Goal: Transaction & Acquisition: Purchase product/service

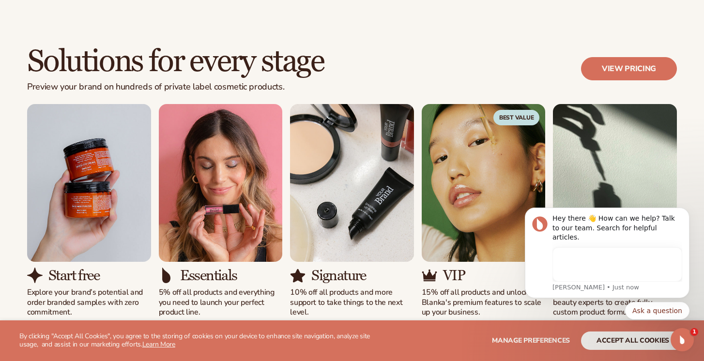
scroll to position [829, 0]
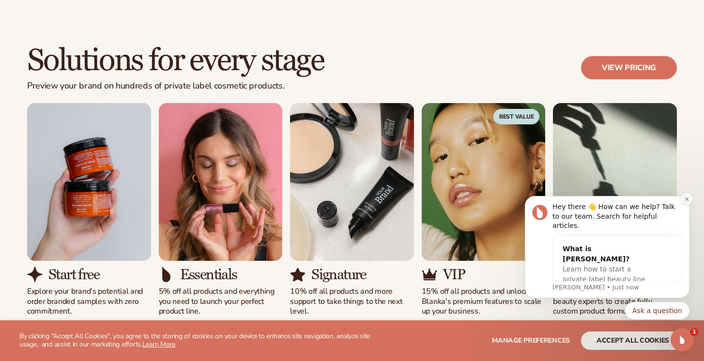
click at [682, 205] on button "Dismiss notification" at bounding box center [686, 199] width 13 height 13
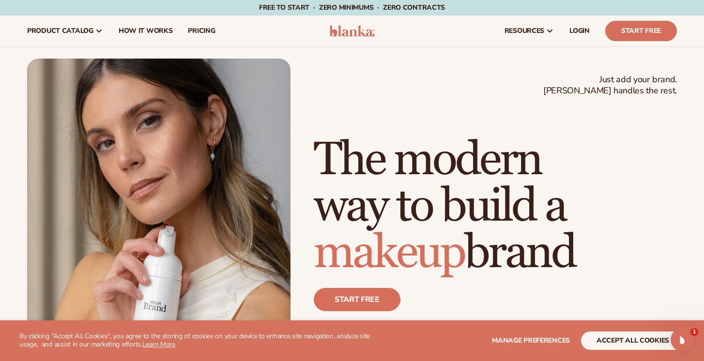
scroll to position [0, 0]
click at [597, 338] on button "accept all cookies" at bounding box center [633, 340] width 104 height 18
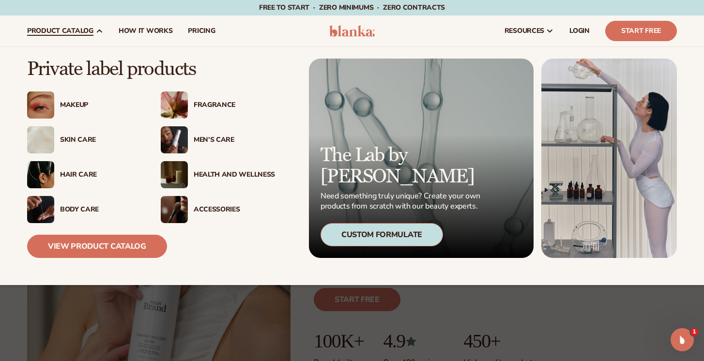
click at [203, 102] on div "Fragrance" at bounding box center [234, 105] width 81 height 8
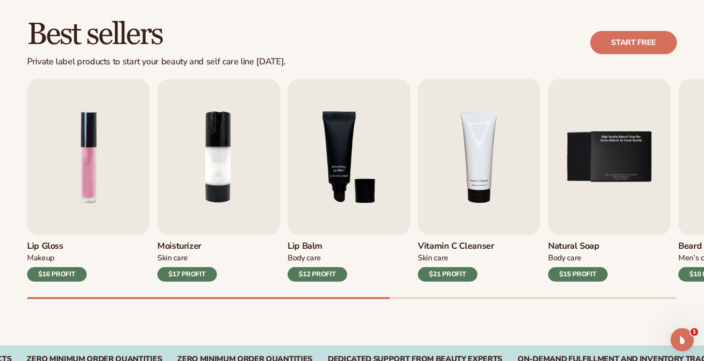
scroll to position [271, 0]
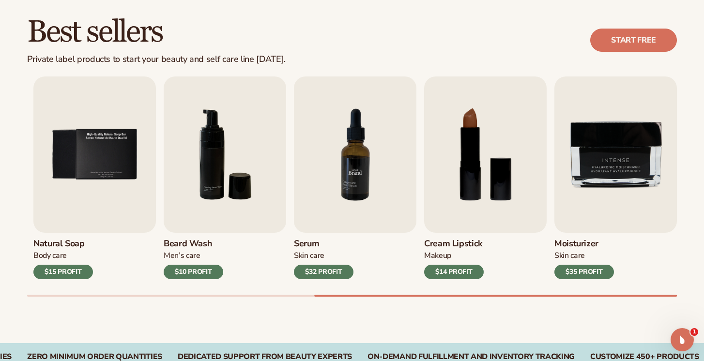
click at [345, 186] on img "7 / 9" at bounding box center [355, 154] width 122 height 156
click at [332, 269] on div "$32 PROFIT" at bounding box center [324, 272] width 60 height 15
click at [354, 173] on img "7 / 9" at bounding box center [355, 154] width 122 height 156
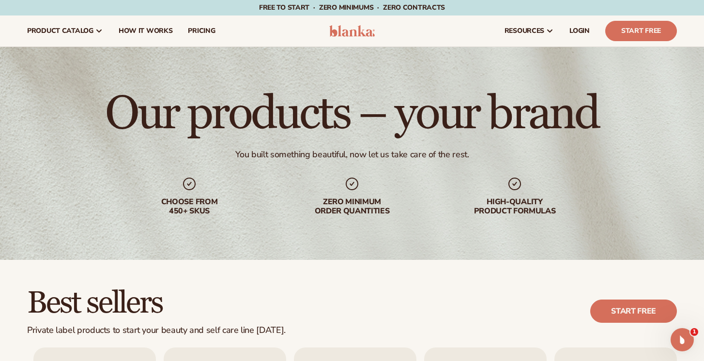
scroll to position [0, 0]
click at [207, 36] on link "pricing" at bounding box center [201, 30] width 43 height 31
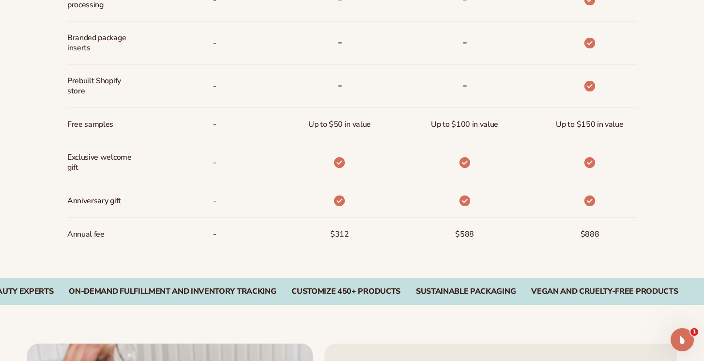
scroll to position [725, 0]
